Goal: Task Accomplishment & Management: Complete application form

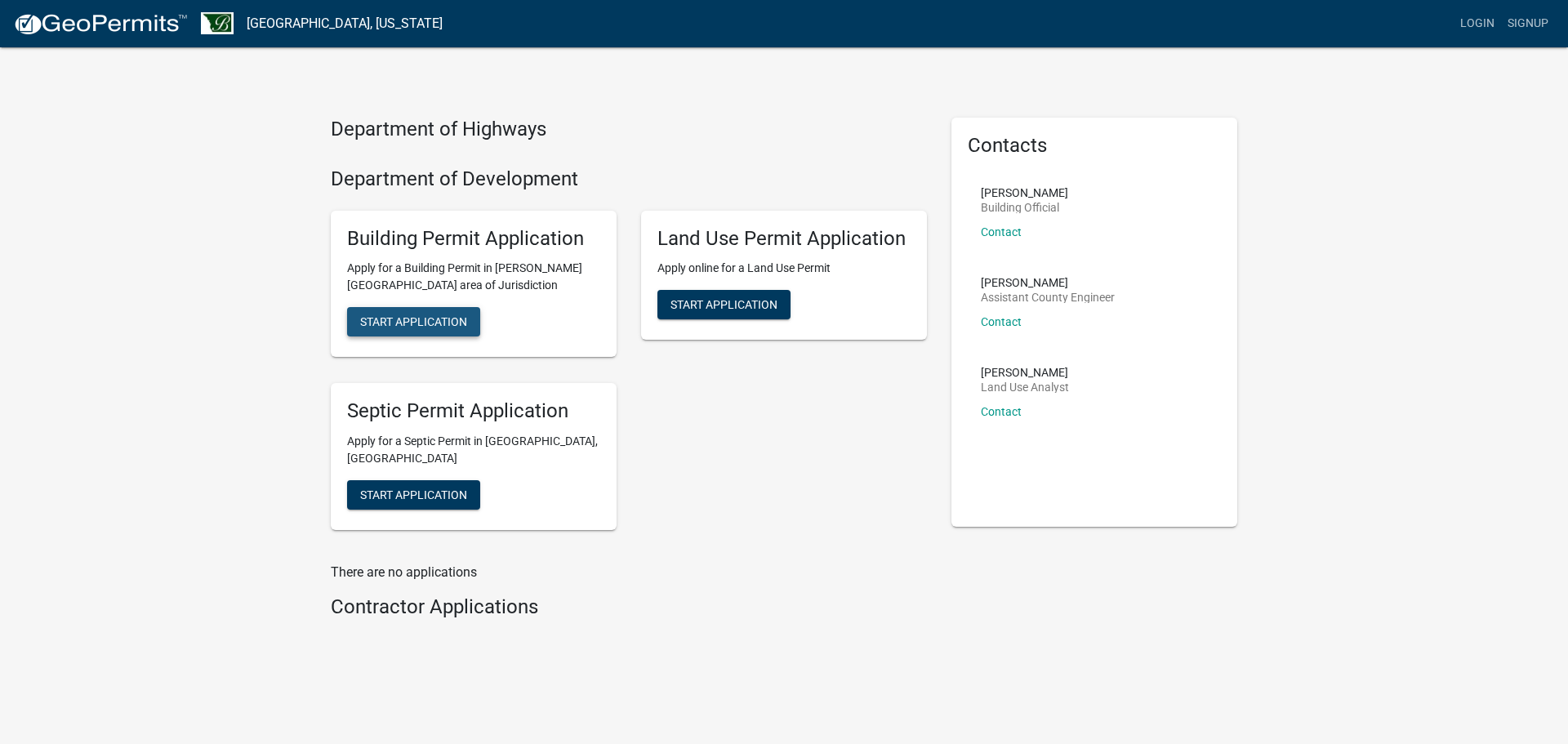
click at [436, 313] on button "Start Application" at bounding box center [413, 321] width 133 height 29
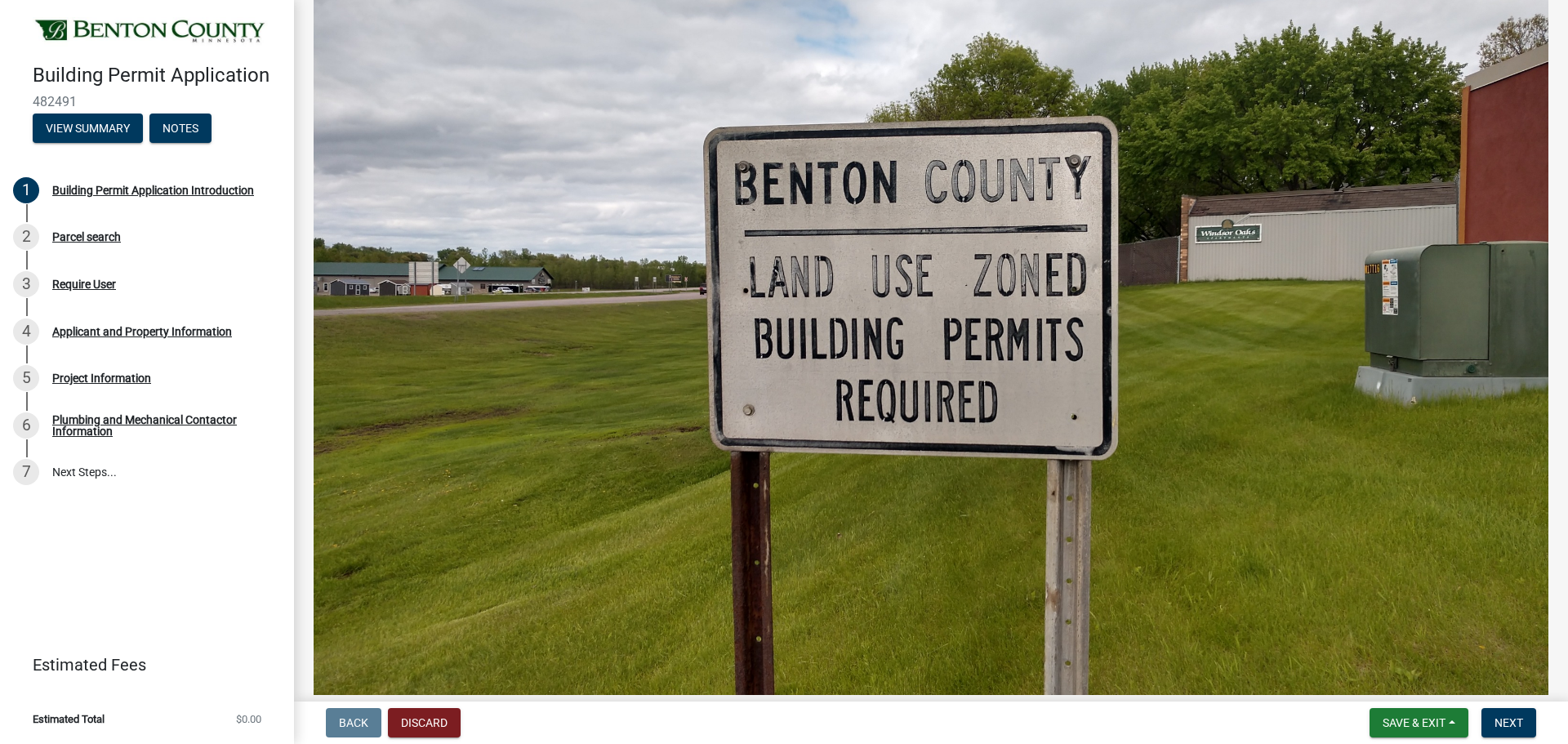
scroll to position [572, 0]
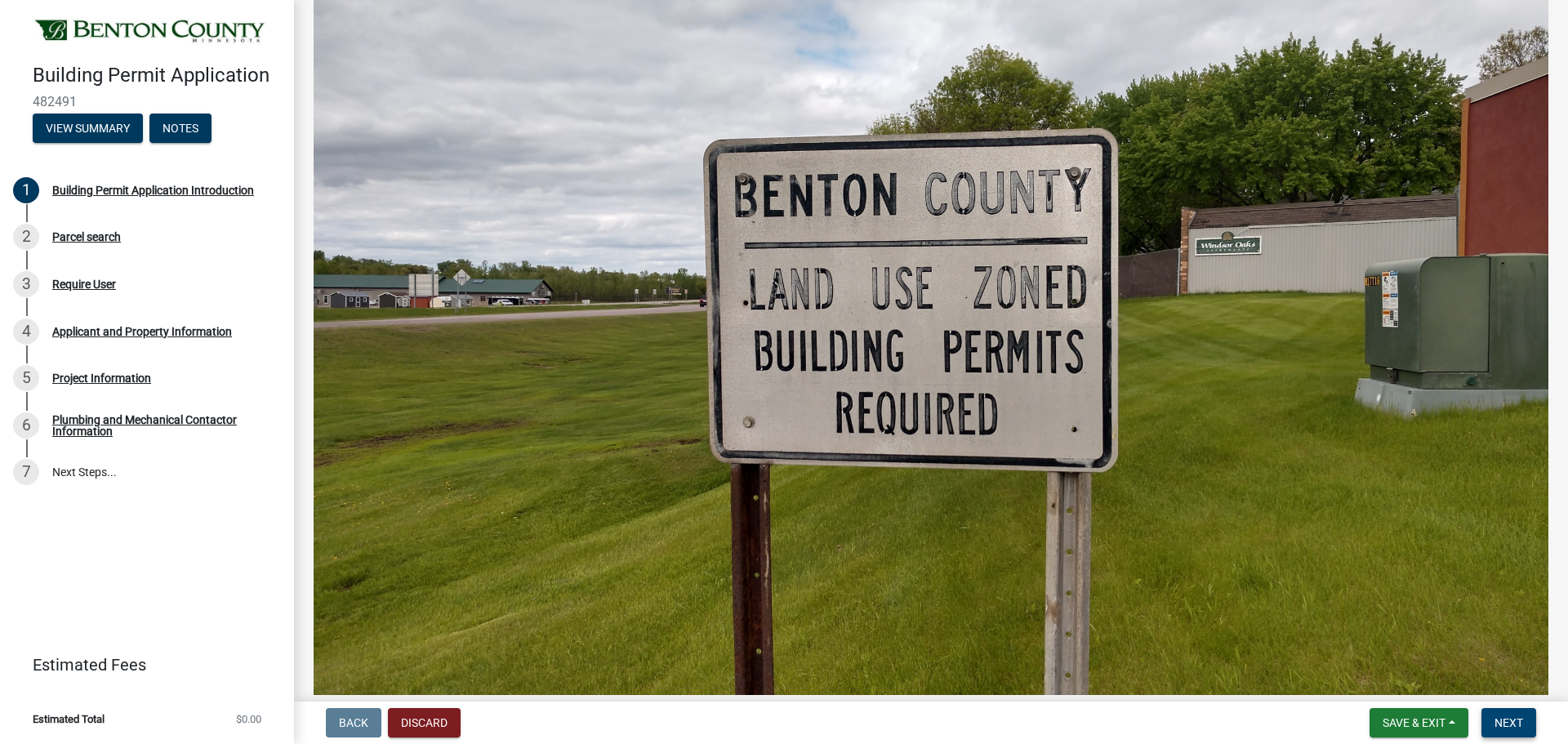
click at [1513, 726] on span "Next" at bounding box center [1509, 722] width 28 height 13
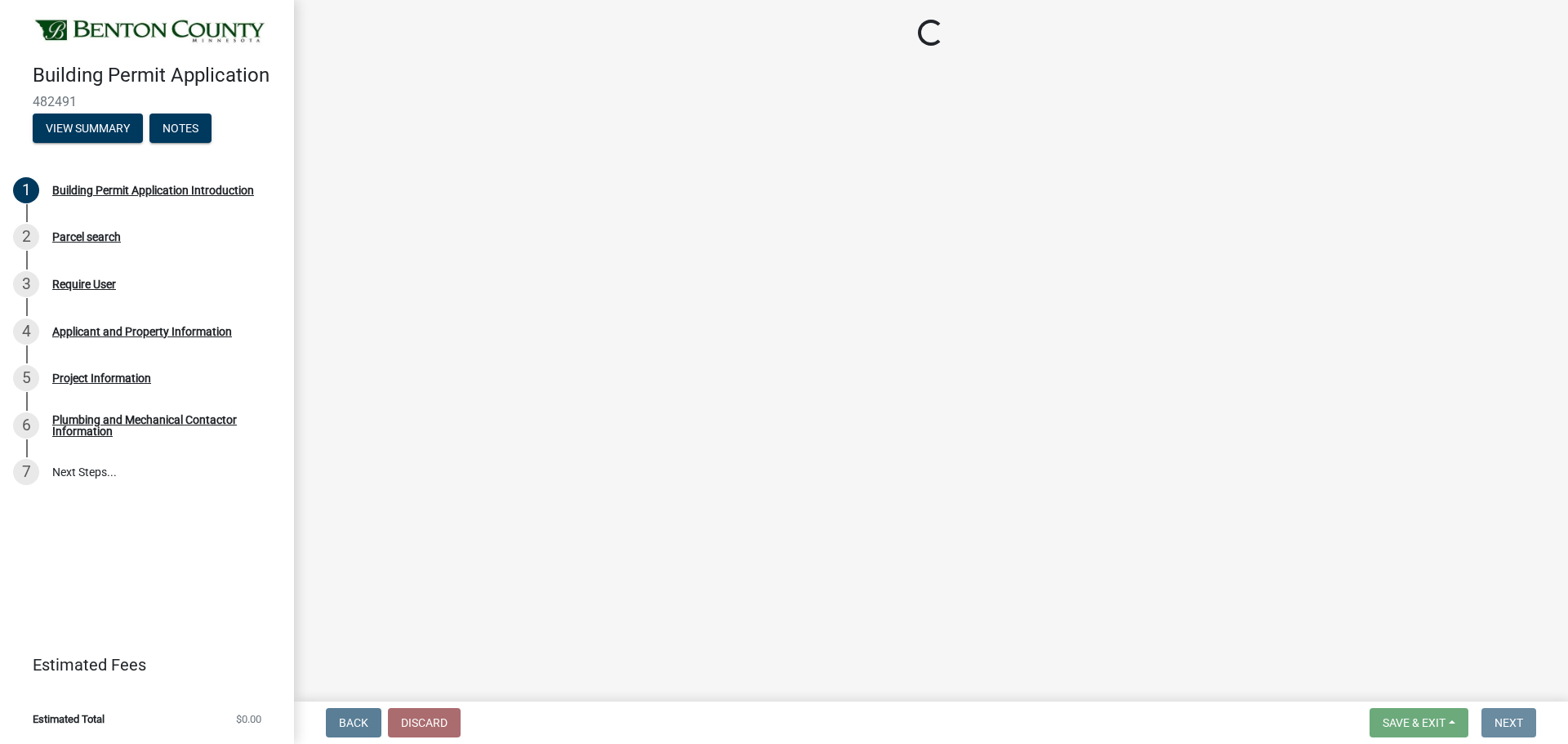
scroll to position [0, 0]
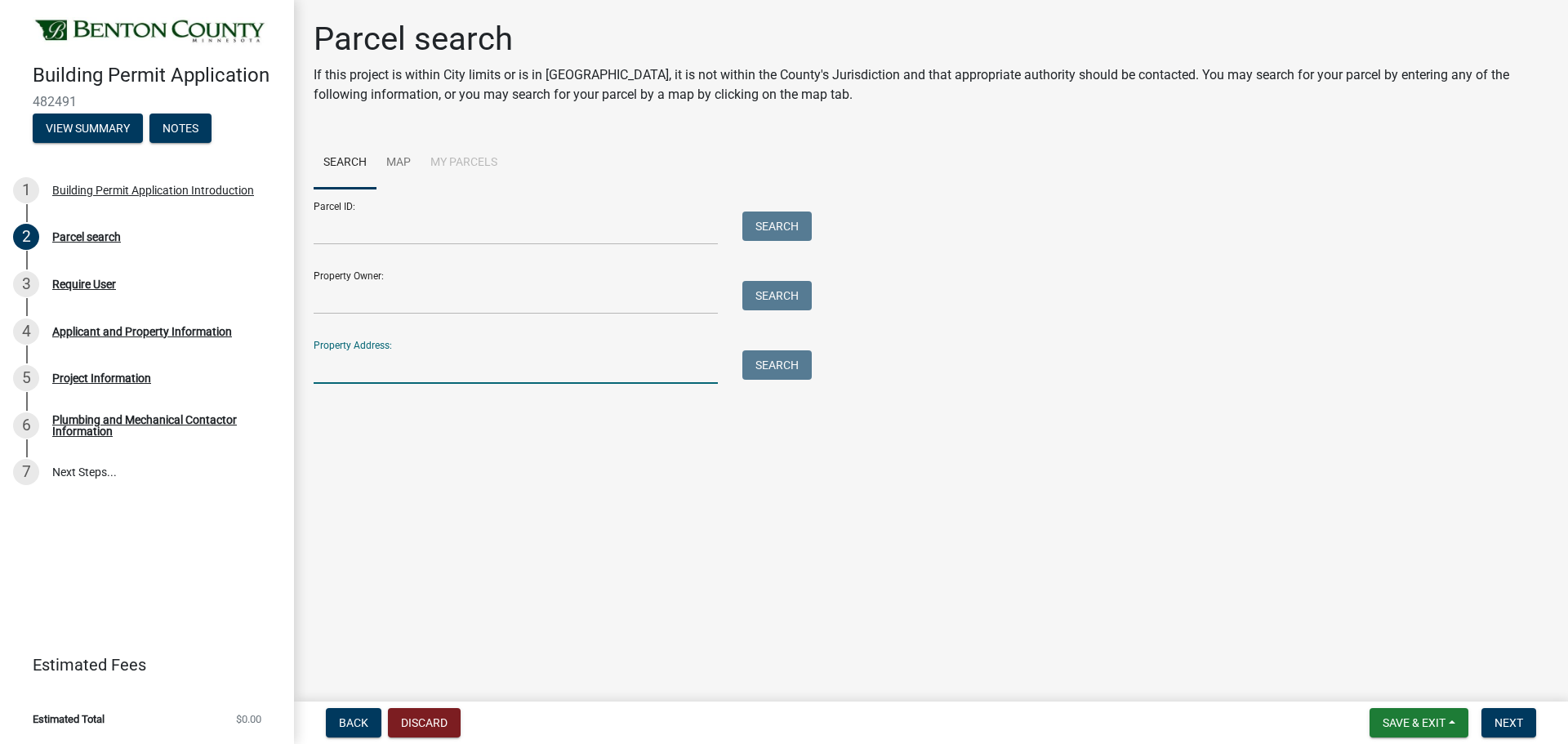
click at [609, 379] on input "Property Address:" at bounding box center [515, 367] width 404 height 33
type input "[STREET_ADDRESS]"
click at [752, 358] on button "Search" at bounding box center [777, 364] width 69 height 29
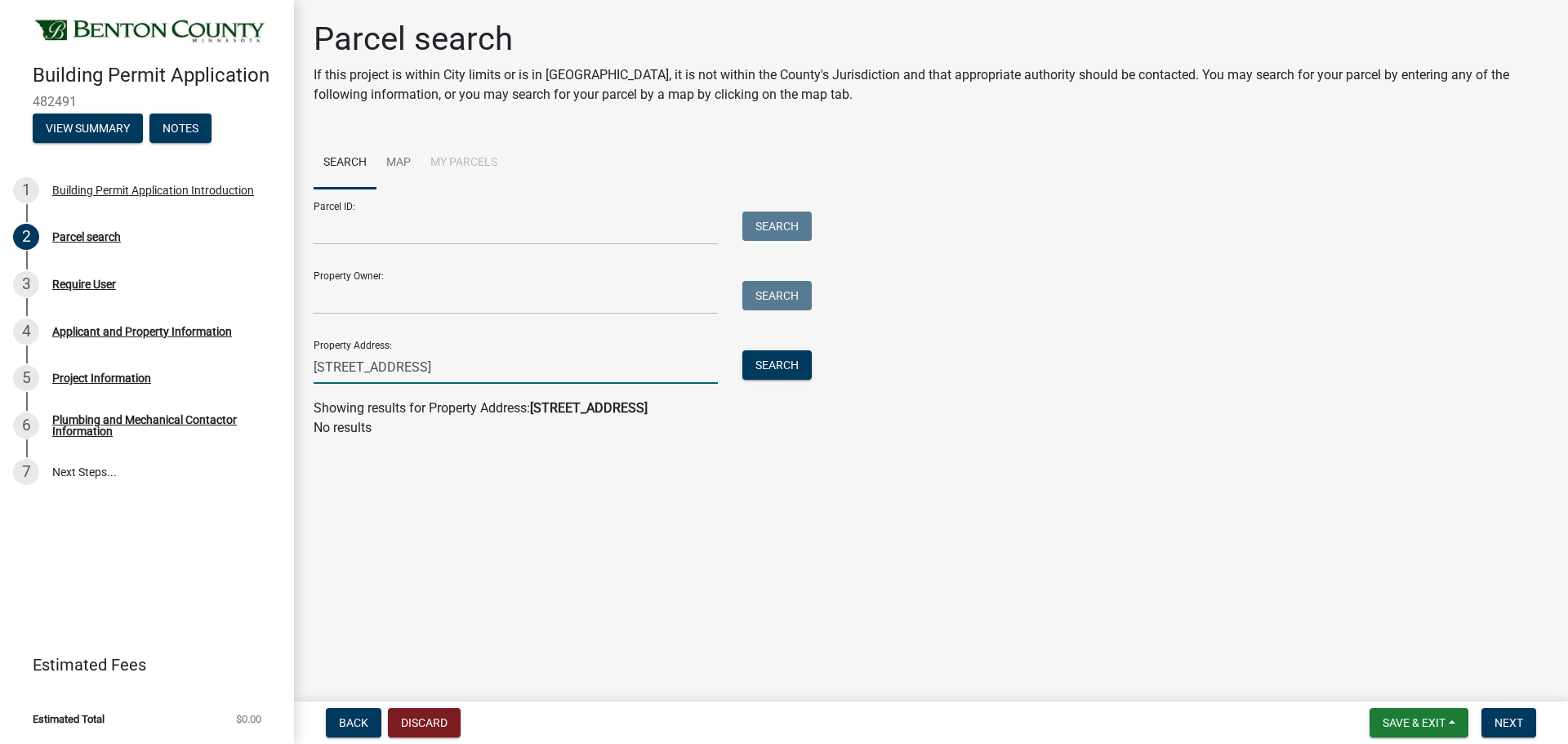
click at [500, 364] on input "[STREET_ADDRESS]" at bounding box center [515, 367] width 404 height 33
drag, startPoint x: 500, startPoint y: 364, endPoint x: 111, endPoint y: 418, distance: 392.7
click at [111, 418] on div "Building Permit Application 482491 View Summary Notes 1 Building Permit Applica…" at bounding box center [784, 372] width 1568 height 744
click at [387, 287] on input "Property Owner:" at bounding box center [515, 297] width 404 height 33
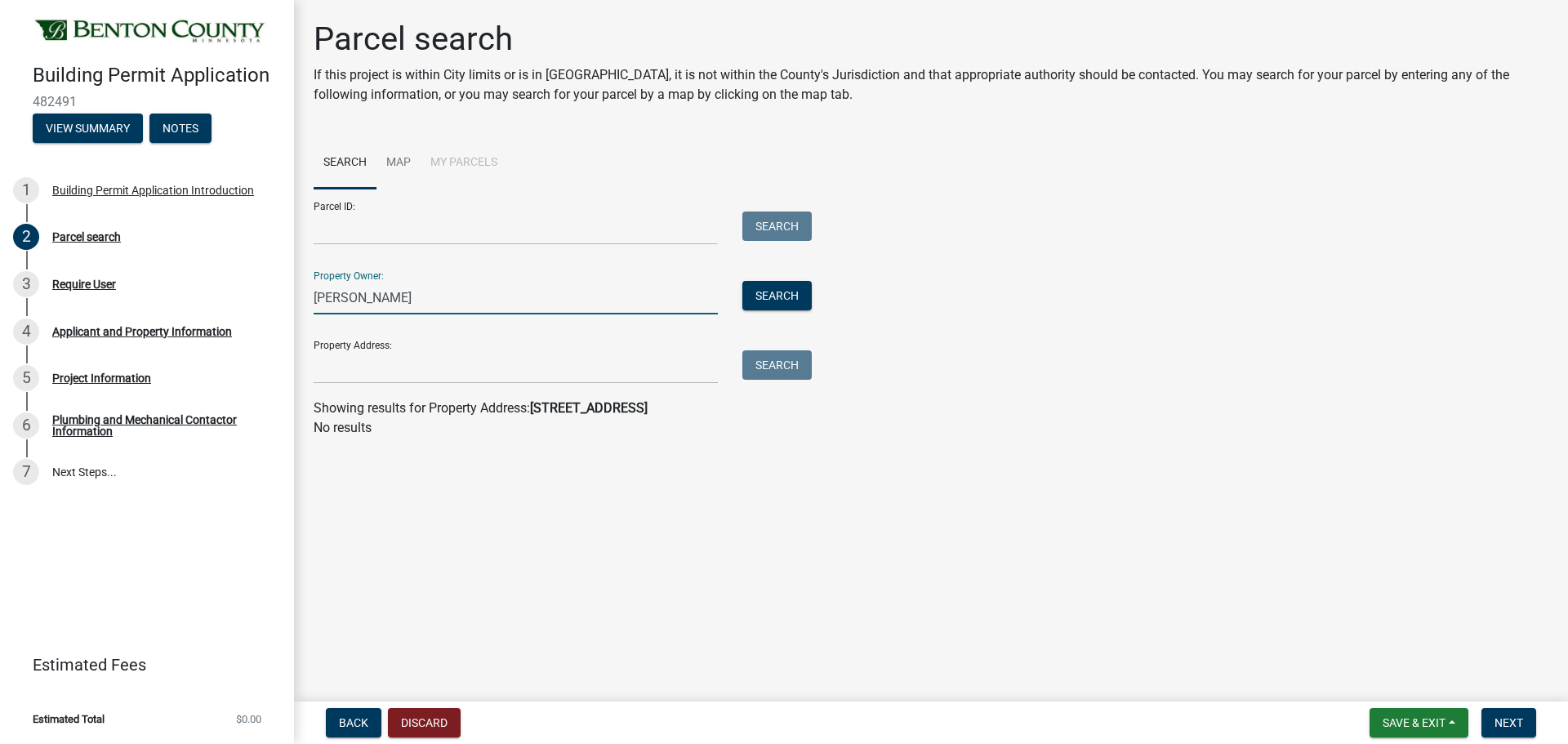
type input "[PERSON_NAME]"
drag, startPoint x: 381, startPoint y: 297, endPoint x: 133, endPoint y: 293, distance: 248.0
click at [133, 294] on div "Building Permit Application 482491 View Summary Notes 1 Building Permit Applica…" at bounding box center [784, 372] width 1568 height 744
